Goal: Task Accomplishment & Management: Use online tool/utility

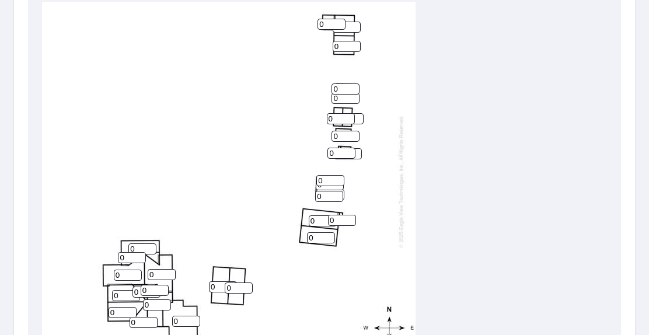
scroll to position [525, 0]
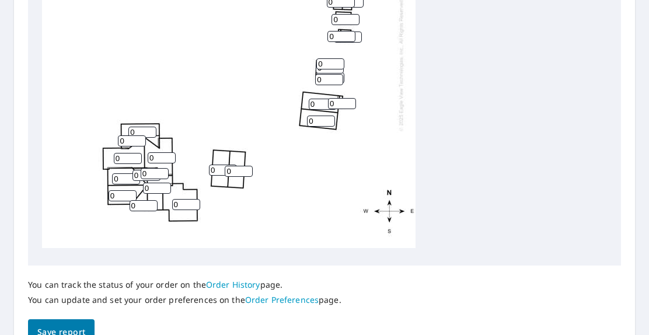
click at [154, 183] on input "0" at bounding box center [157, 188] width 28 height 11
type input "4"
click at [178, 199] on input "0" at bounding box center [186, 204] width 28 height 11
click at [155, 183] on input "4" at bounding box center [157, 188] width 28 height 11
type input "5"
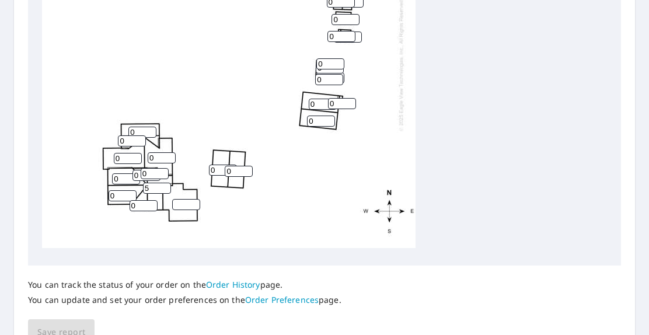
click at [178, 199] on input "number" at bounding box center [186, 204] width 28 height 11
type input "4"
click at [137, 200] on input "0" at bounding box center [144, 205] width 28 height 11
type input "0"
type input "4"
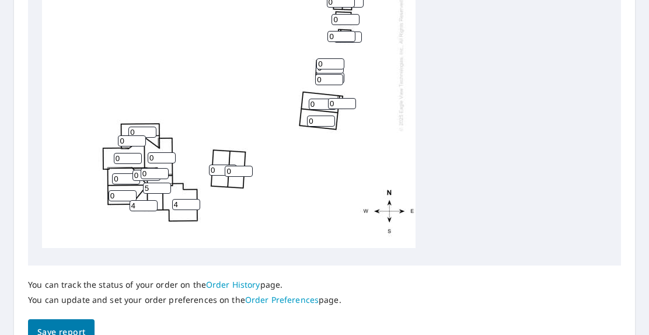
click at [121, 190] on input "0" at bounding box center [123, 195] width 28 height 11
type input "4"
click at [123, 173] on input "0" at bounding box center [126, 178] width 28 height 11
type input "4"
click at [138, 170] on input "0" at bounding box center [147, 175] width 28 height 11
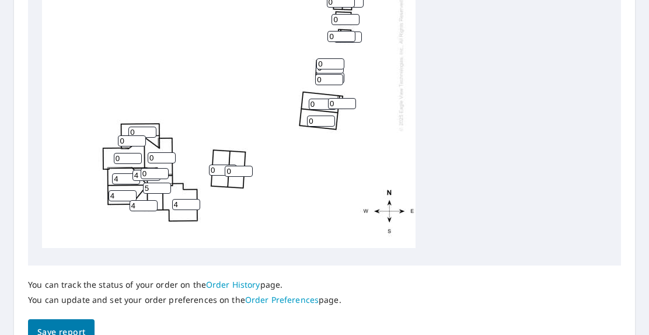
type input "4"
click at [155, 169] on input "0" at bounding box center [155, 173] width 28 height 11
type input "4"
click at [156, 152] on input "0" at bounding box center [162, 157] width 28 height 11
type input "4"
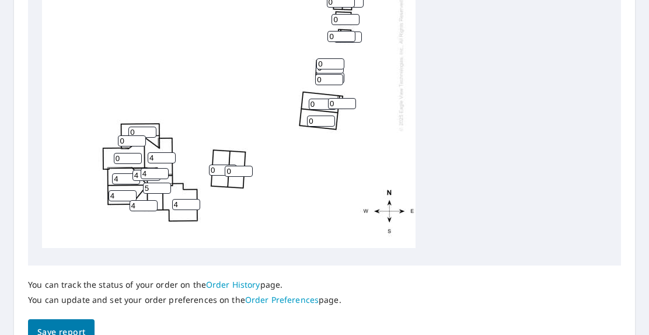
click at [128, 153] on input "0" at bounding box center [128, 158] width 28 height 11
type input "4"
click at [126, 135] on input "0" at bounding box center [132, 140] width 28 height 11
type input "4"
click at [137, 127] on input "0" at bounding box center [142, 132] width 28 height 11
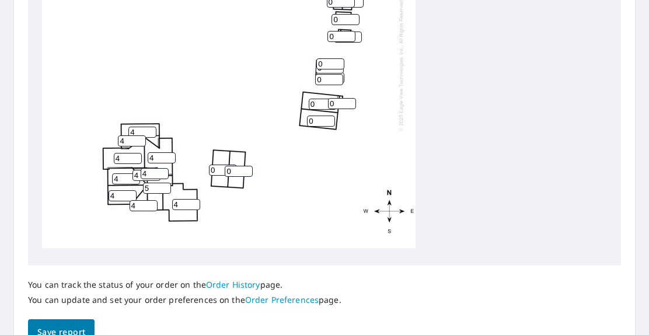
type input "4"
click at [217, 165] on input "0" at bounding box center [223, 170] width 28 height 11
type input "4"
click at [236, 166] on input "0" at bounding box center [239, 171] width 28 height 11
type input "4"
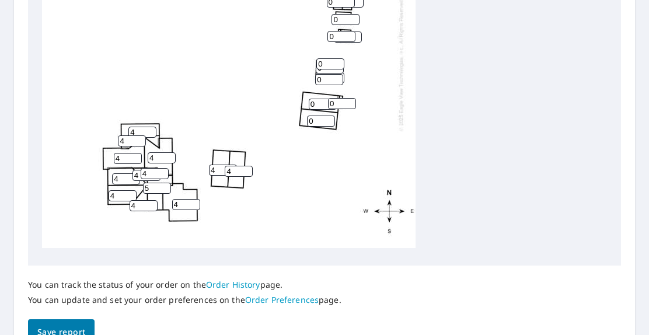
click at [318, 116] on input "0" at bounding box center [321, 121] width 28 height 11
type input "4"
click at [318, 99] on input "0" at bounding box center [323, 104] width 28 height 11
type input "4"
click at [338, 98] on input "0" at bounding box center [342, 103] width 28 height 11
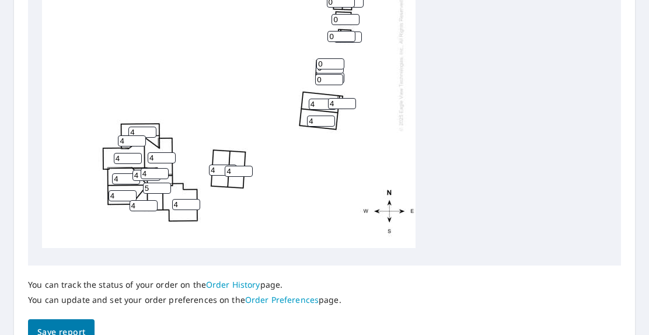
type input "4"
click at [322, 74] on input "0" at bounding box center [329, 79] width 28 height 11
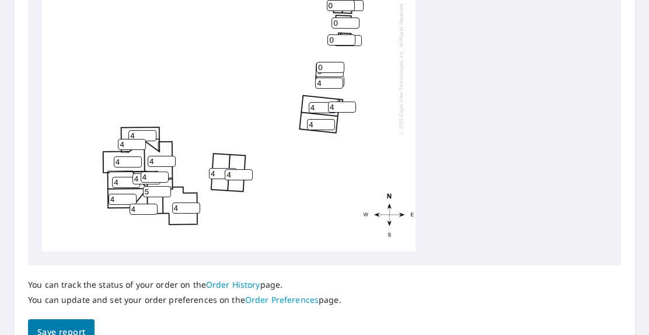
scroll to position [234, 0]
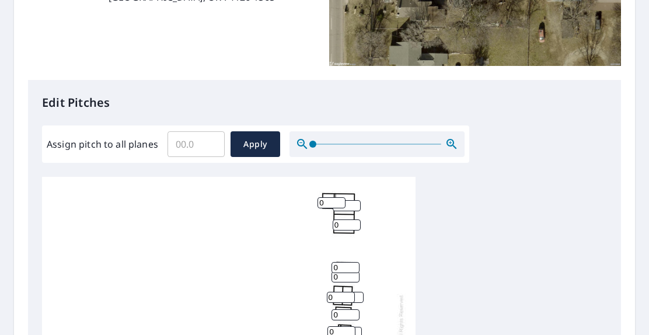
type input "4"
click at [202, 142] on input "Assign pitch to all planes" at bounding box center [196, 144] width 57 height 33
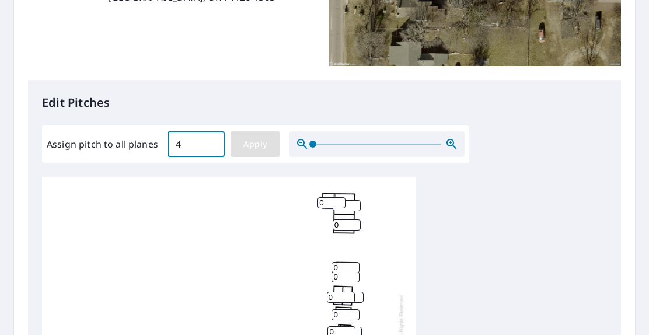
type input "4"
click at [256, 147] on span "Apply" at bounding box center [255, 144] width 31 height 15
type input "4"
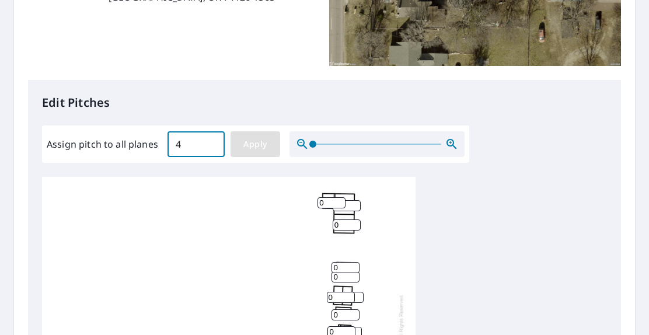
type input "4"
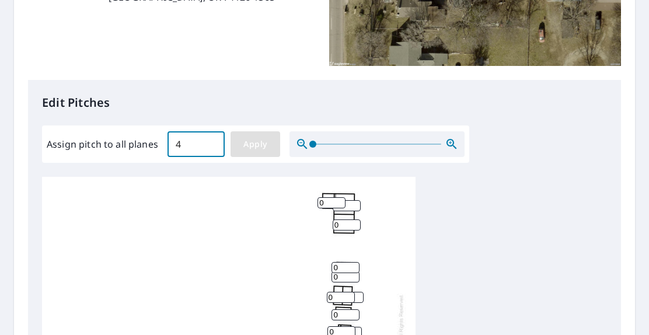
type input "4"
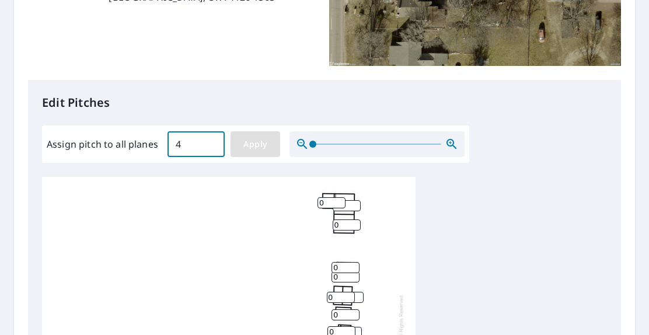
type input "4"
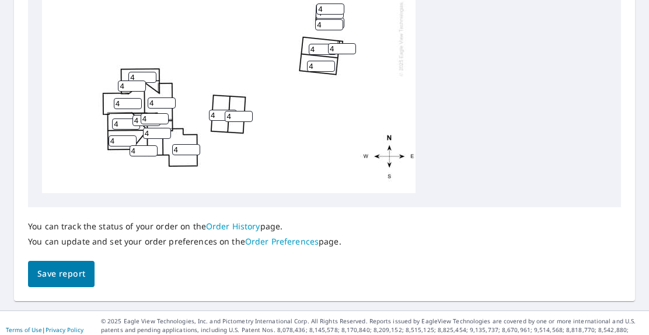
scroll to position [597, 0]
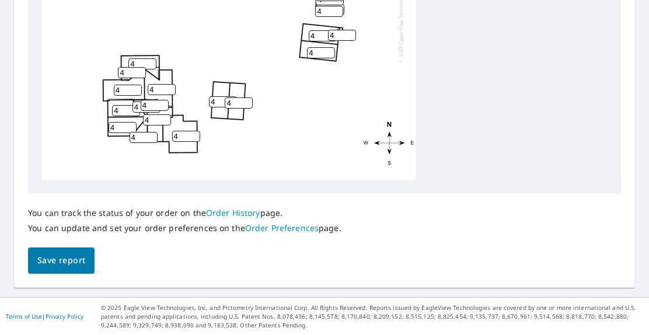
click at [155, 119] on input "4" at bounding box center [157, 119] width 28 height 11
type input "5"
click at [74, 255] on span "Save report" at bounding box center [61, 260] width 48 height 15
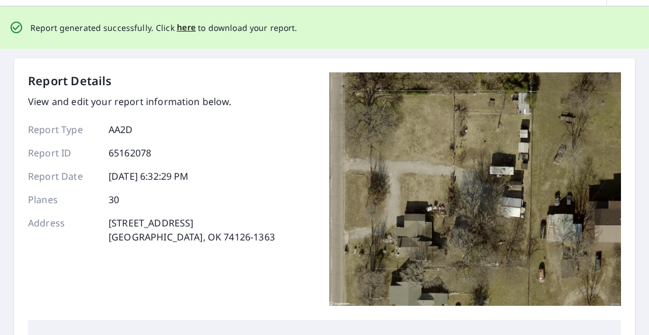
scroll to position [117, 0]
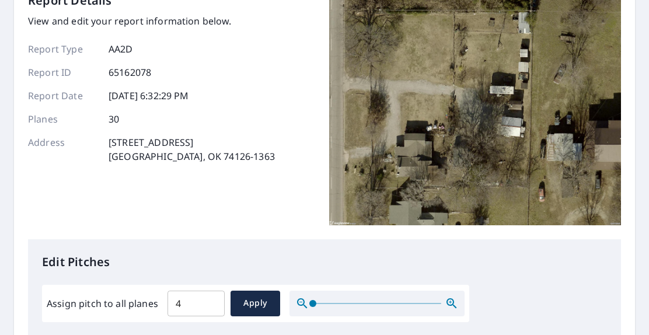
click at [453, 301] on icon "button" at bounding box center [452, 304] width 14 height 14
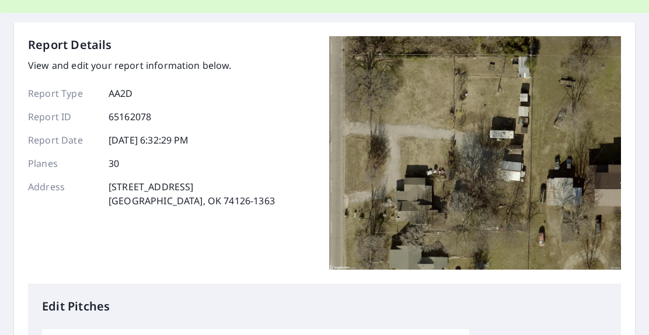
scroll to position [234, 0]
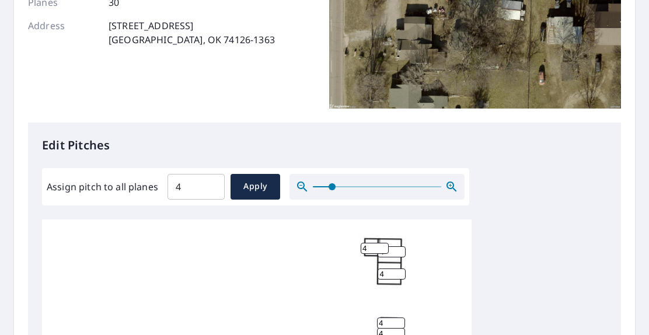
click at [301, 185] on icon "button" at bounding box center [302, 187] width 10 height 10
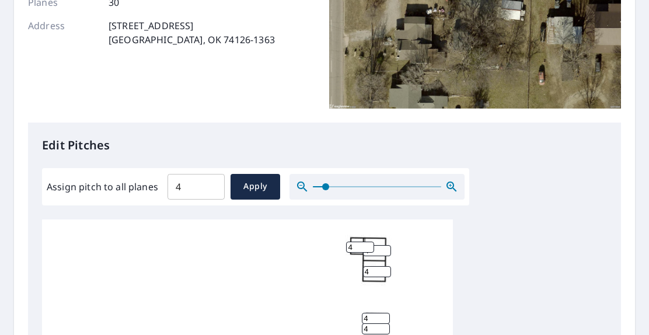
click at [301, 185] on icon "button" at bounding box center [302, 187] width 10 height 10
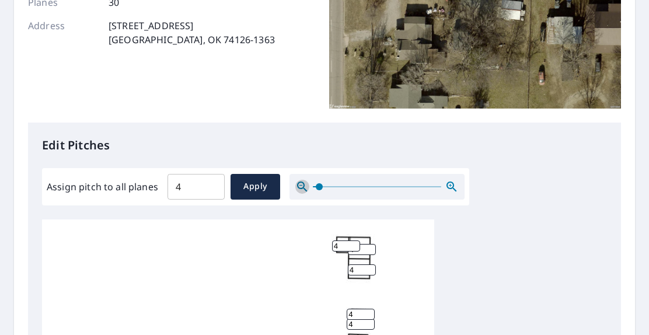
click at [301, 185] on icon "button" at bounding box center [302, 187] width 10 height 10
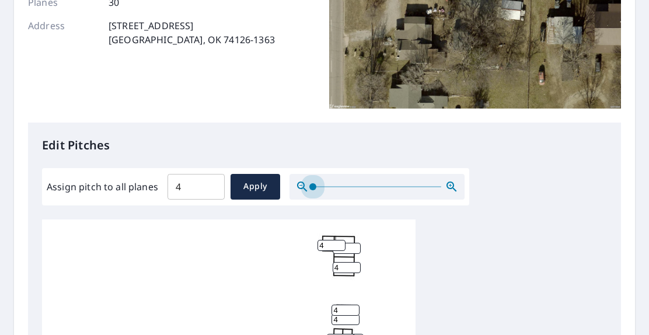
click at [309, 185] on span at bounding box center [312, 186] width 7 height 7
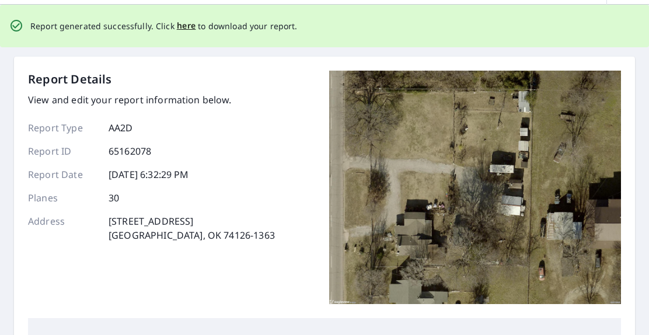
scroll to position [0, 0]
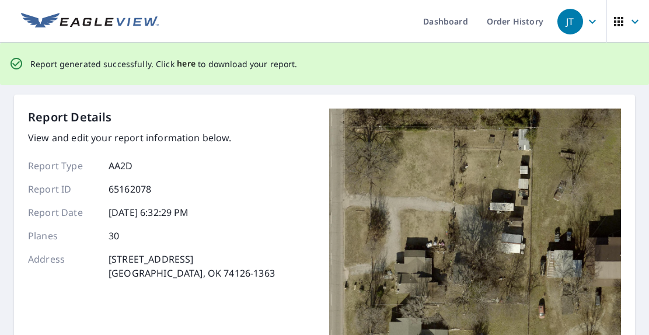
click at [181, 63] on span "here" at bounding box center [186, 64] width 19 height 15
